Goal: Entertainment & Leisure: Consume media (video, audio)

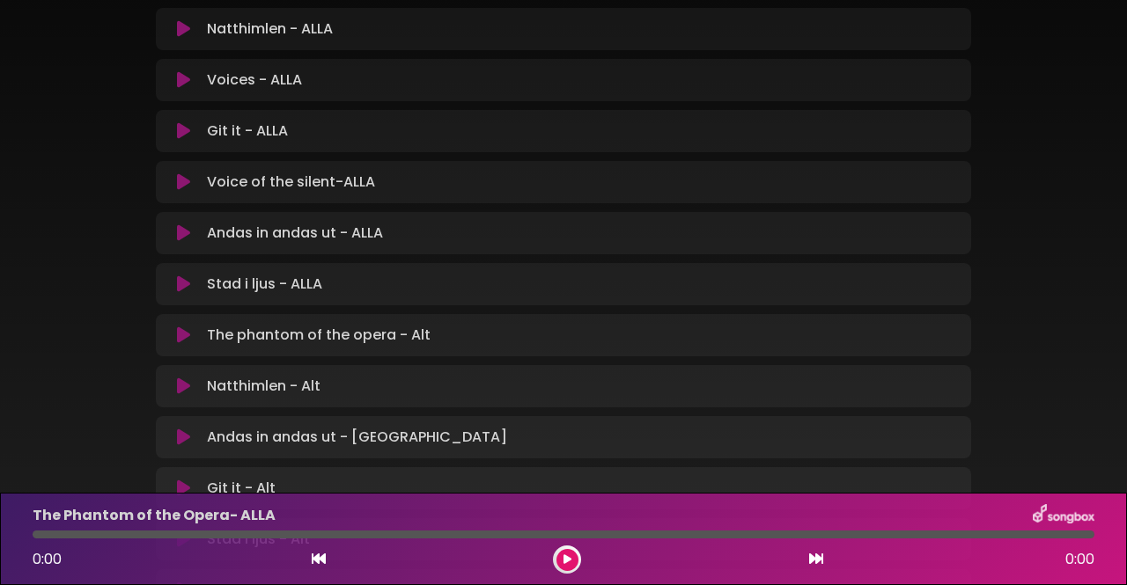
scroll to position [352, 0]
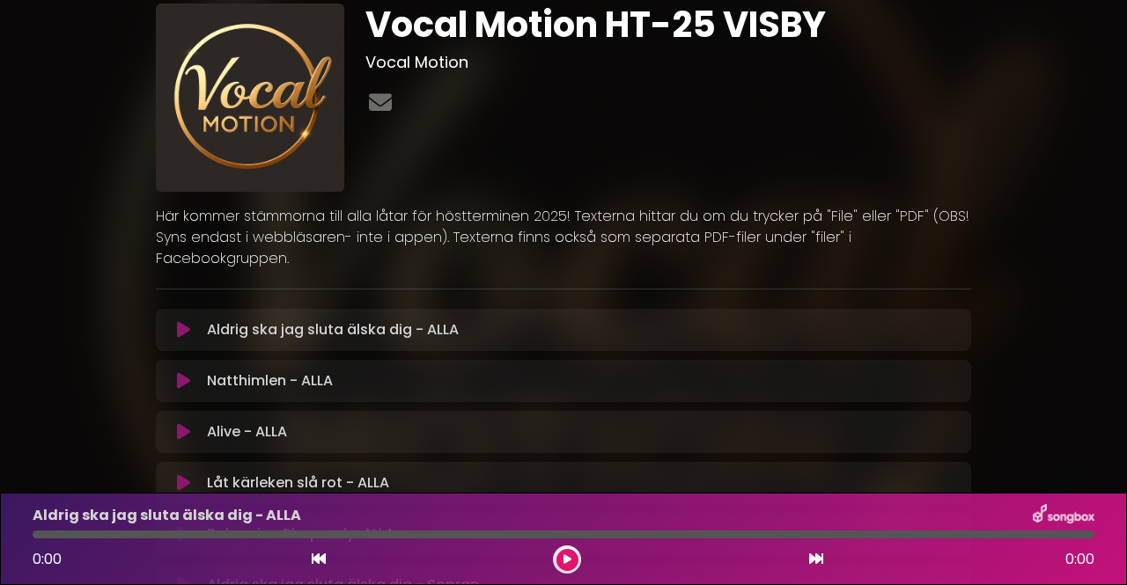
scroll to position [88, 0]
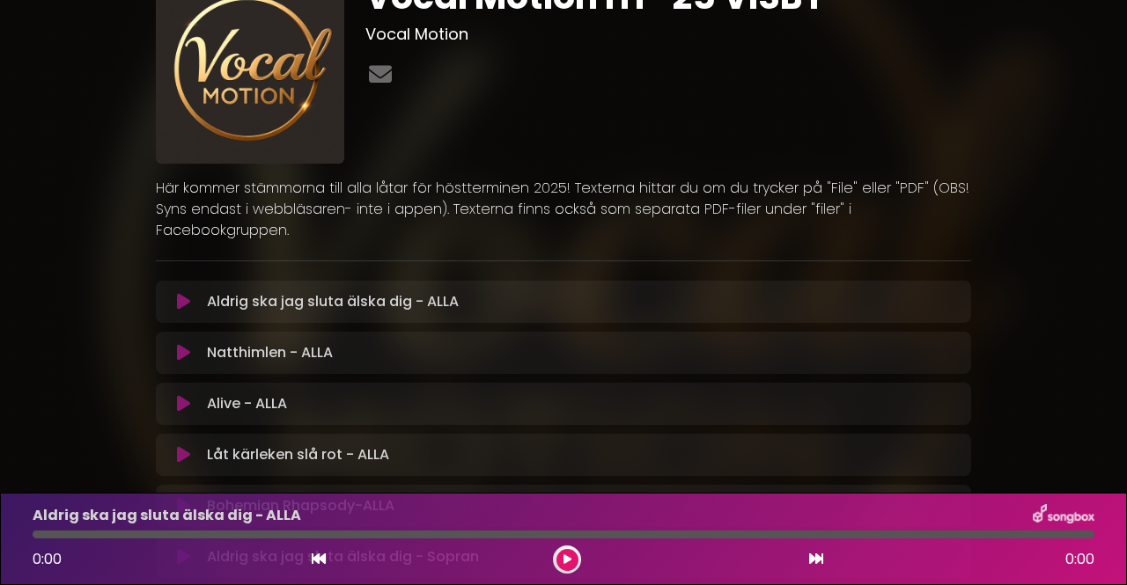
click at [179, 293] on icon at bounding box center [183, 302] width 13 height 18
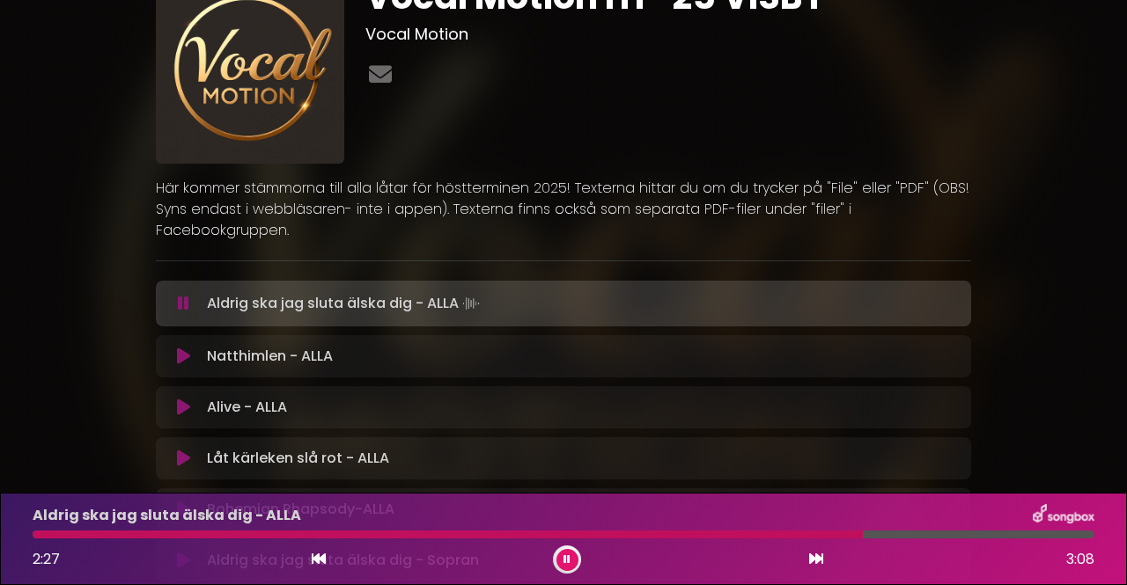
scroll to position [0, 0]
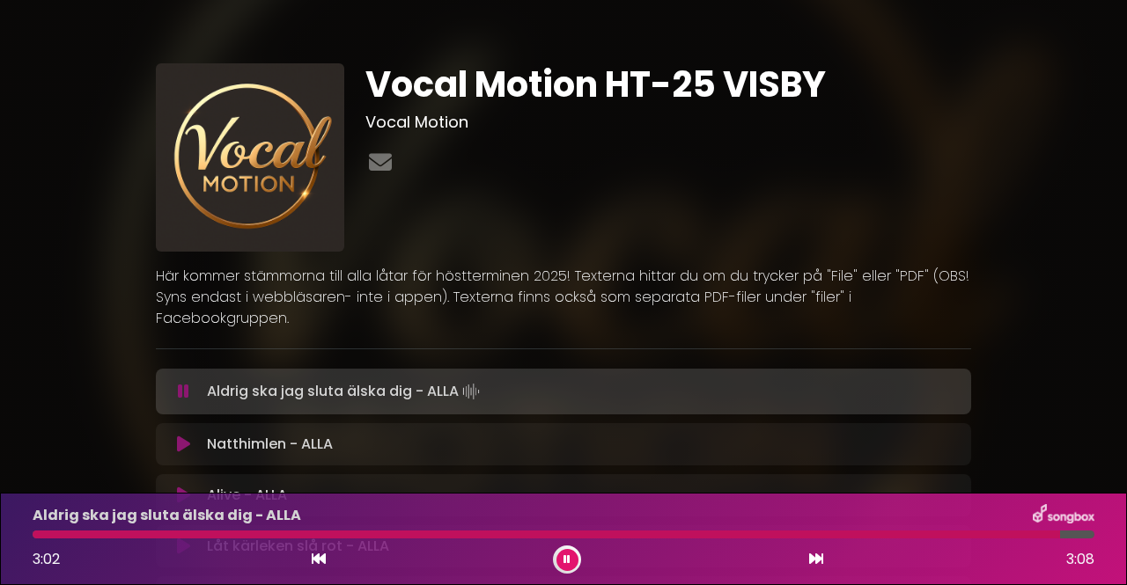
click at [569, 561] on icon at bounding box center [566, 560] width 7 height 11
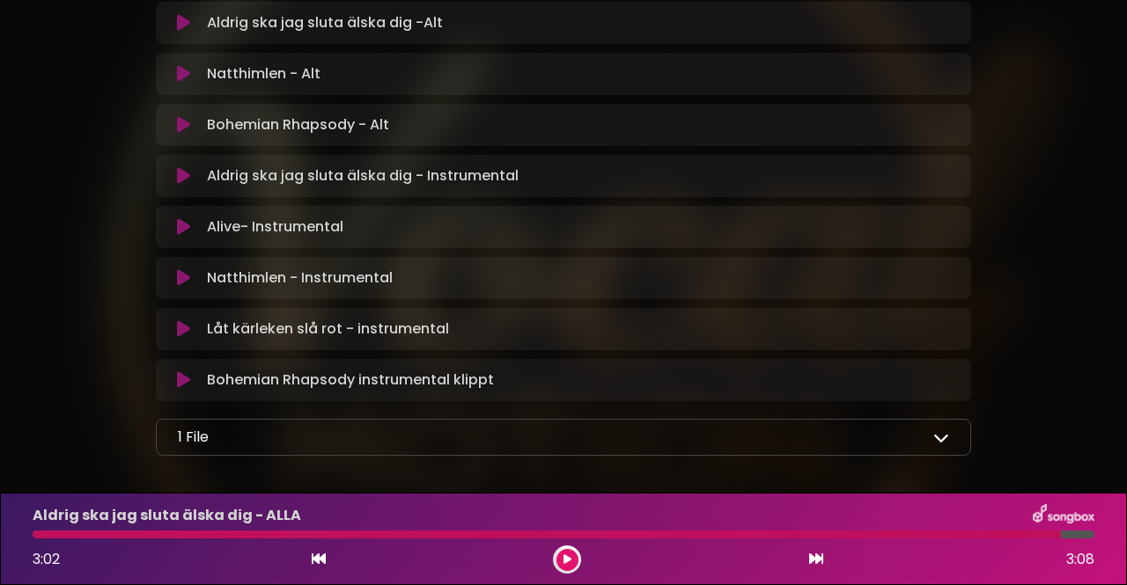
scroll to position [1185, 0]
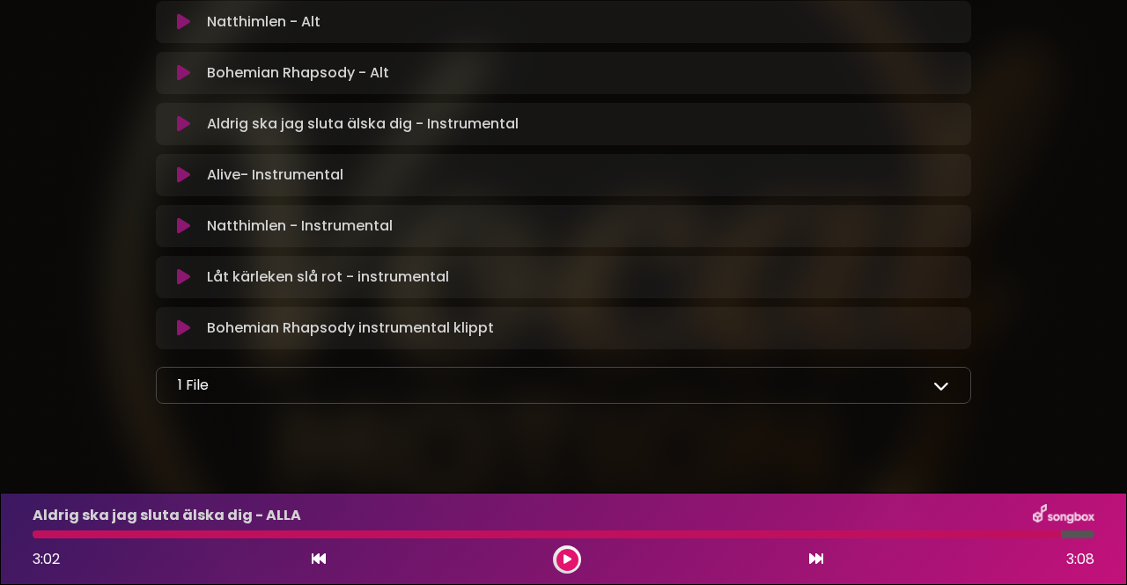
click at [939, 378] on icon at bounding box center [941, 386] width 16 height 16
click at [938, 378] on icon at bounding box center [941, 386] width 16 height 16
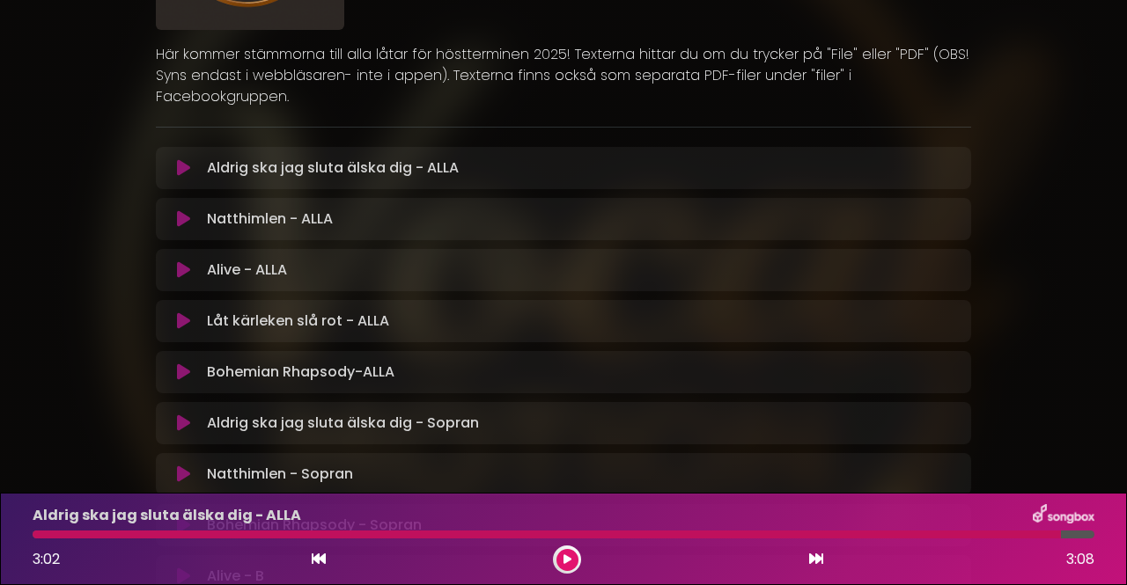
scroll to position [217, 0]
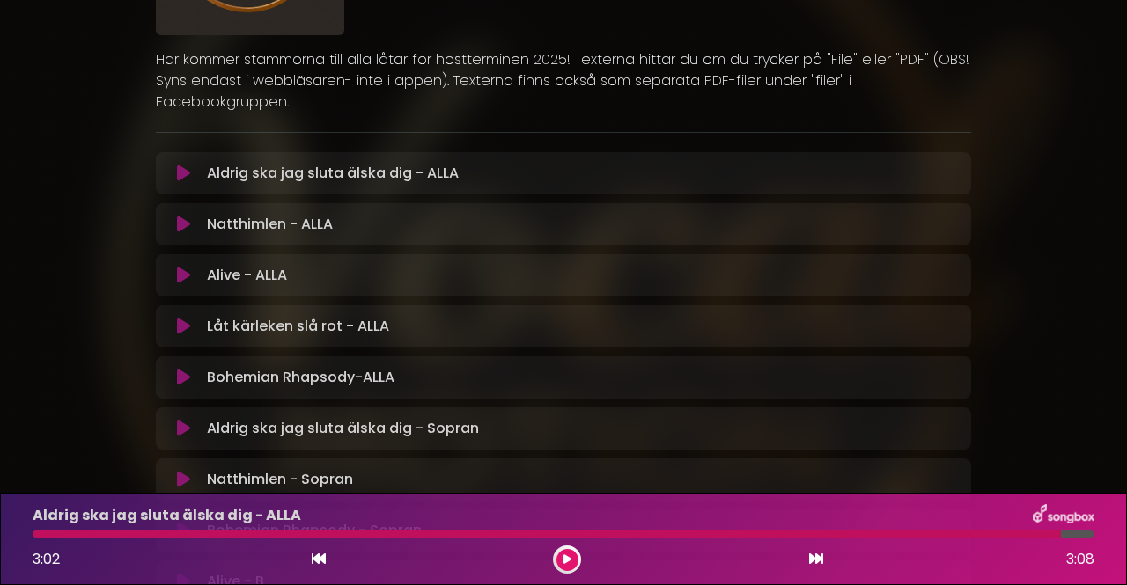
click at [178, 216] on icon at bounding box center [183, 225] width 13 height 18
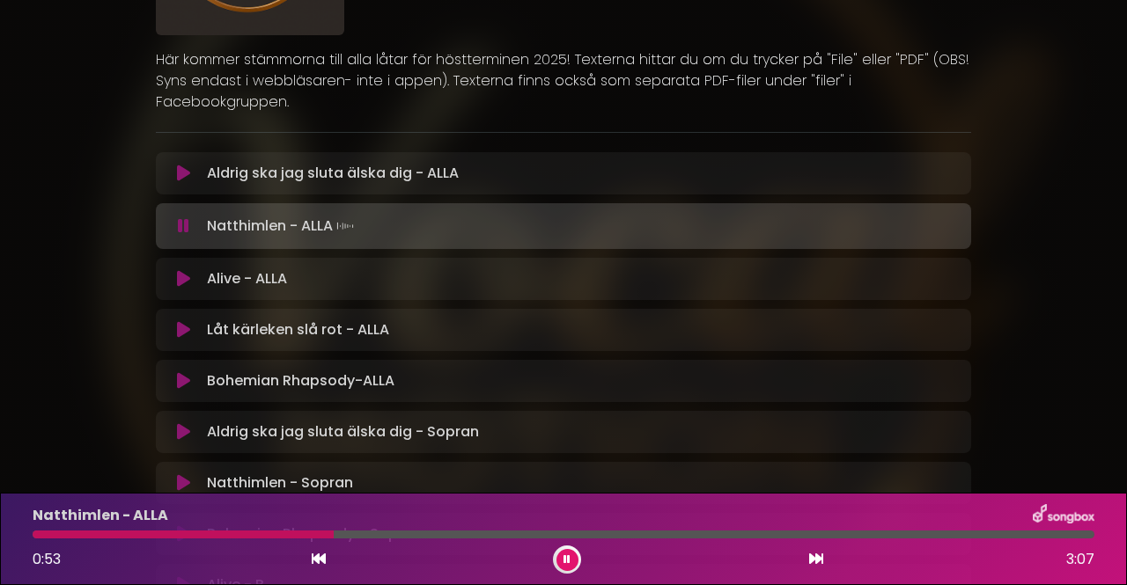
click at [566, 561] on icon at bounding box center [566, 560] width 7 height 11
